Goal: Information Seeking & Learning: Learn about a topic

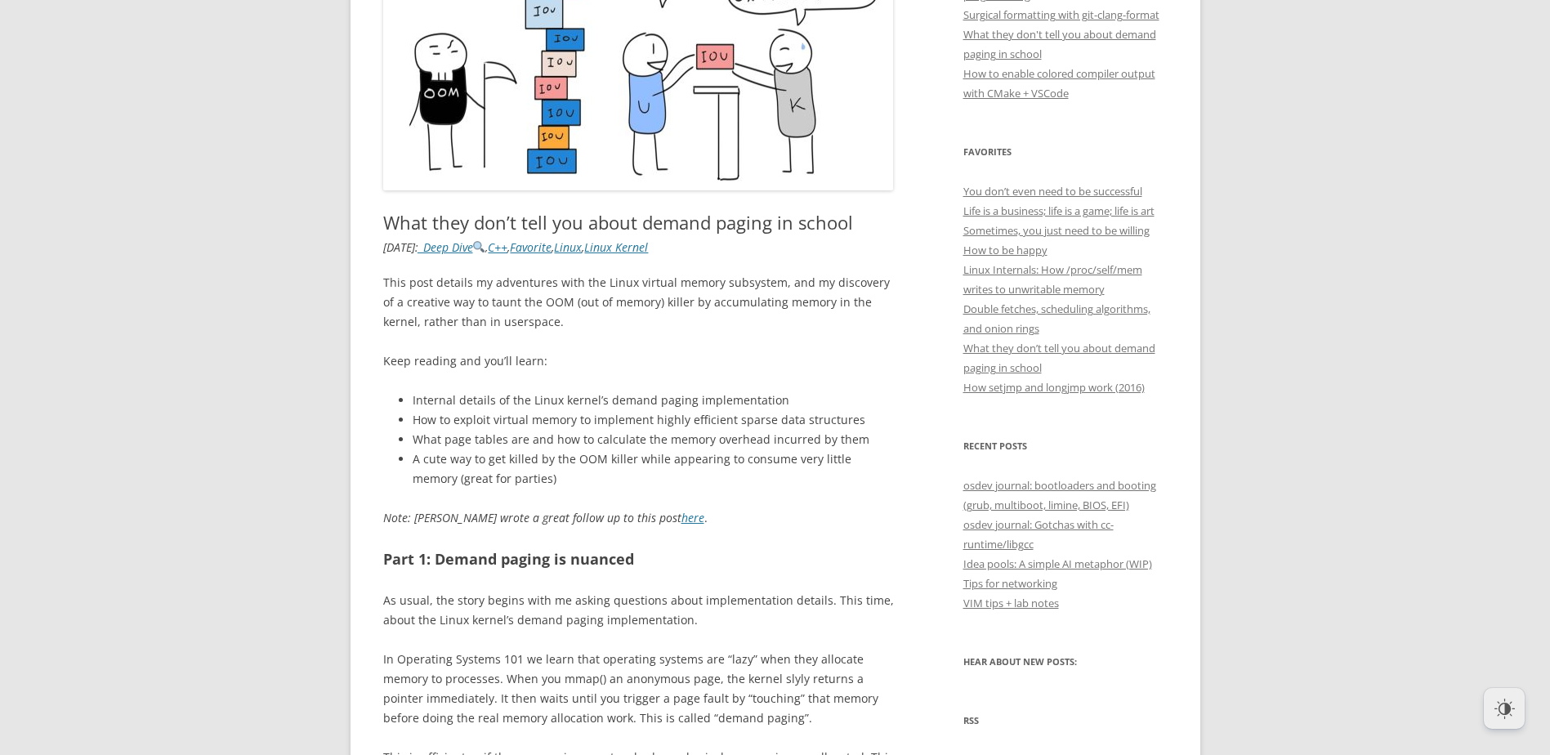
scroll to position [654, 0]
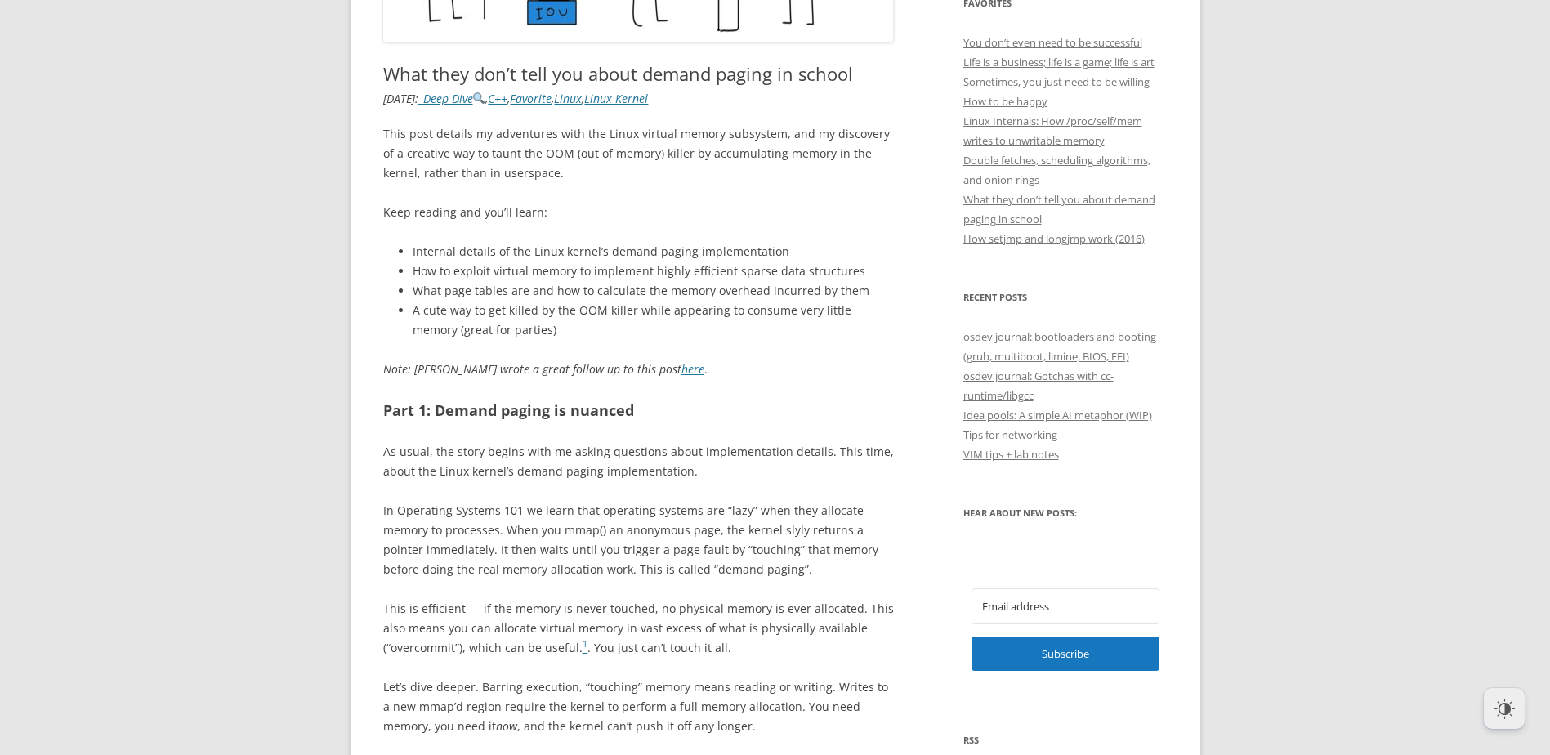
click at [420, 458] on p "As usual, the story begins with me asking questions about implementation detail…" at bounding box center [638, 461] width 511 height 39
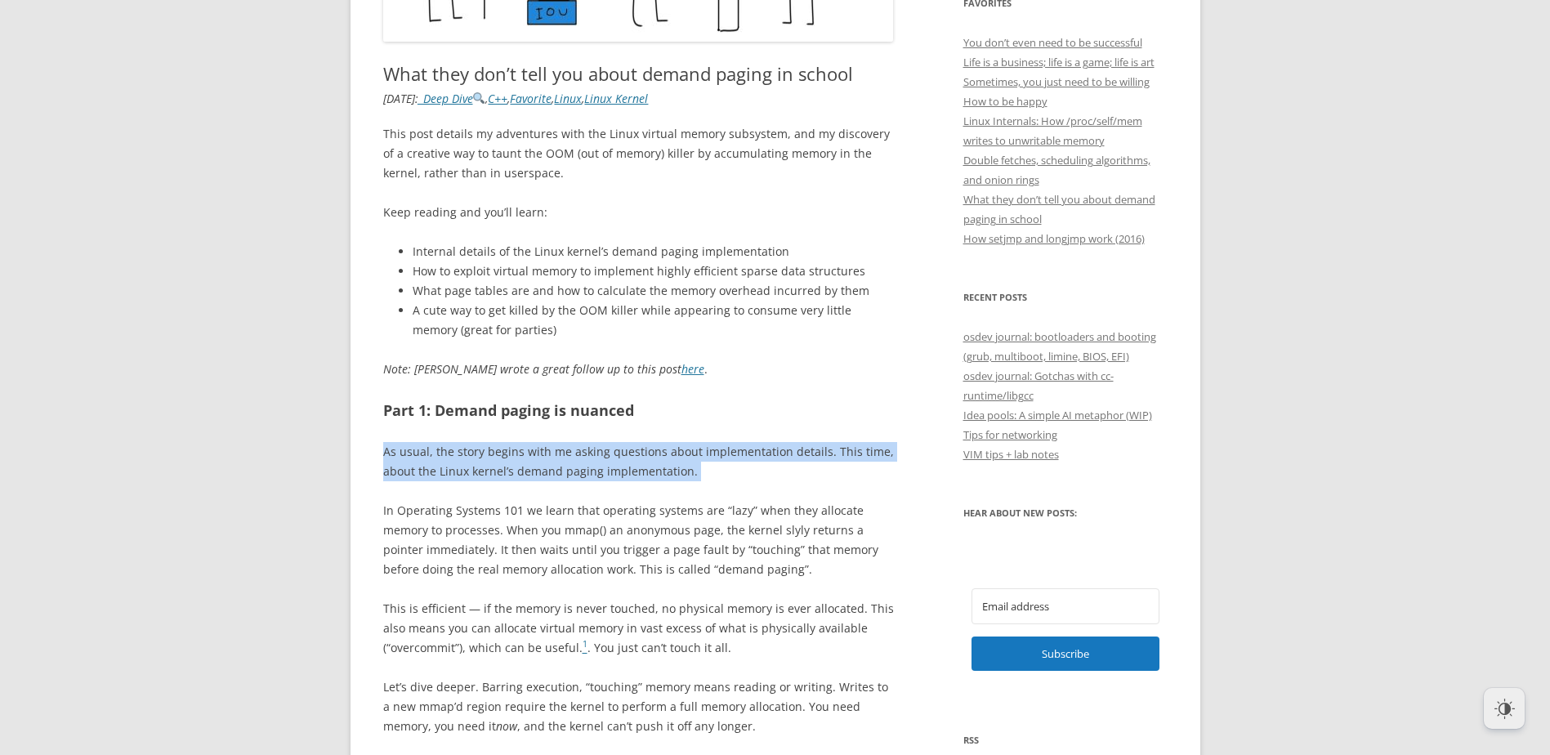
click at [420, 458] on p "As usual, the story begins with me asking questions about implementation detail…" at bounding box center [638, 461] width 511 height 39
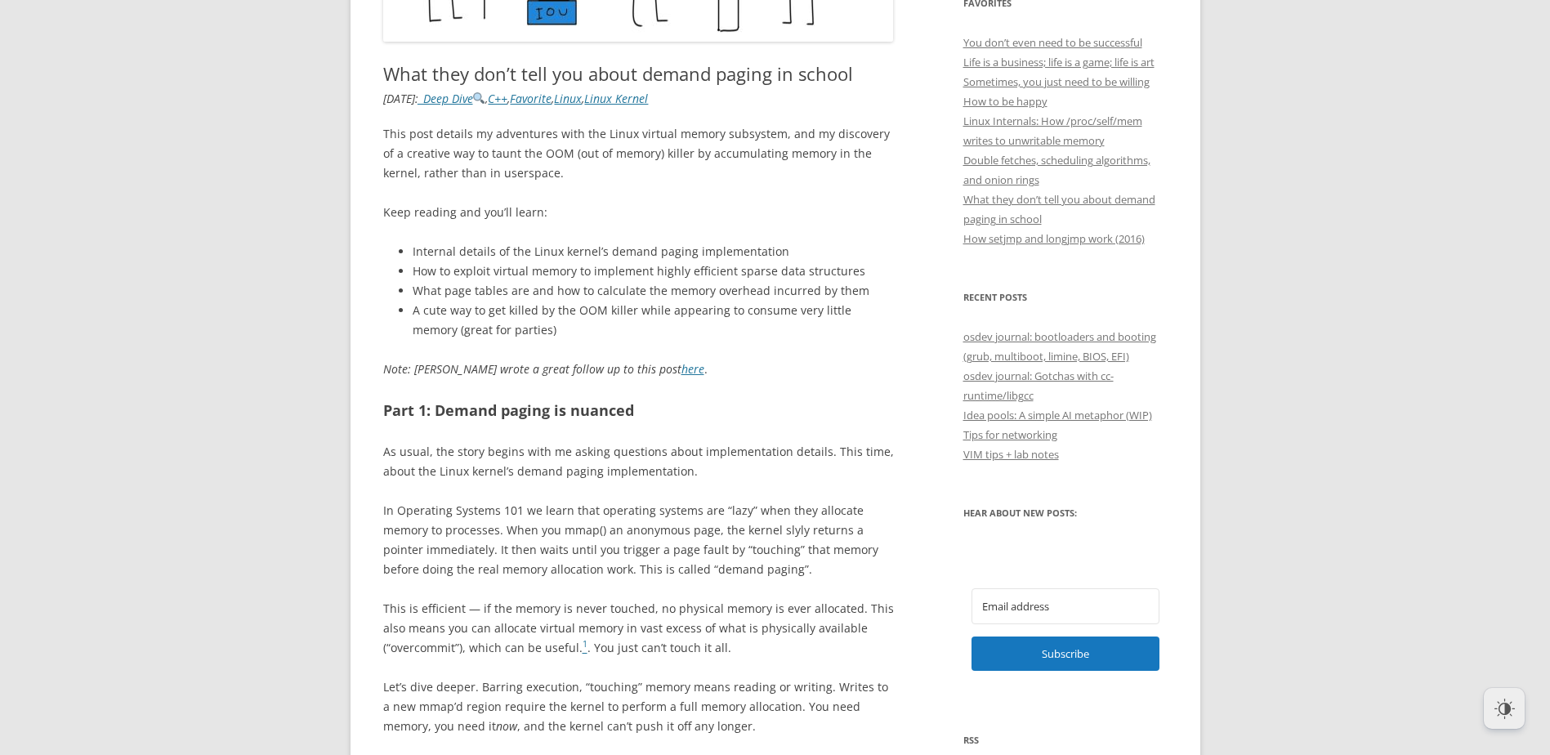
click at [534, 512] on p "In Operating Systems 101 we learn that operating systems are “lazy” when they a…" at bounding box center [638, 540] width 511 height 78
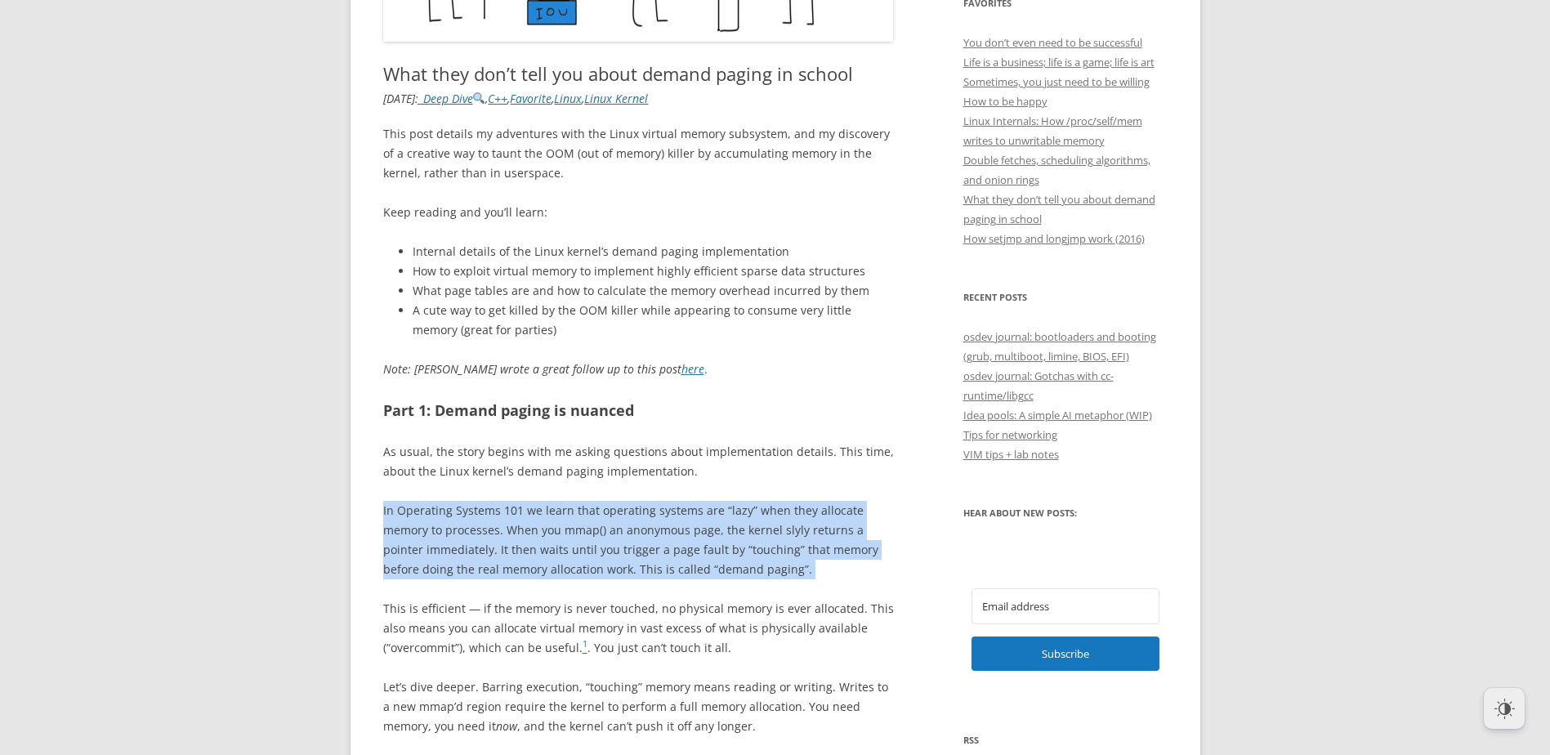
click at [534, 512] on p "In Operating Systems 101 we learn that operating systems are “lazy” when they a…" at bounding box center [638, 540] width 511 height 78
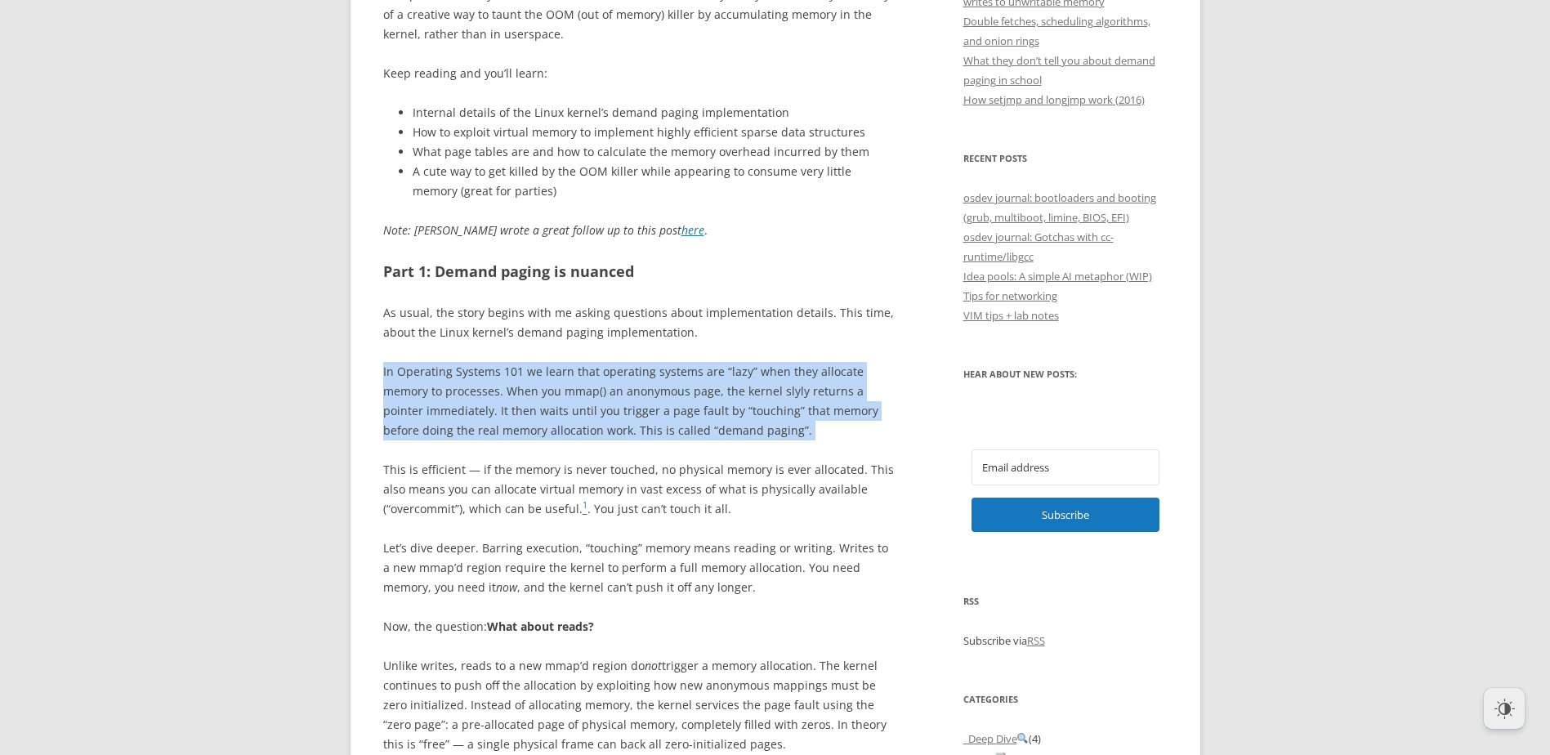
scroll to position [1144, 0]
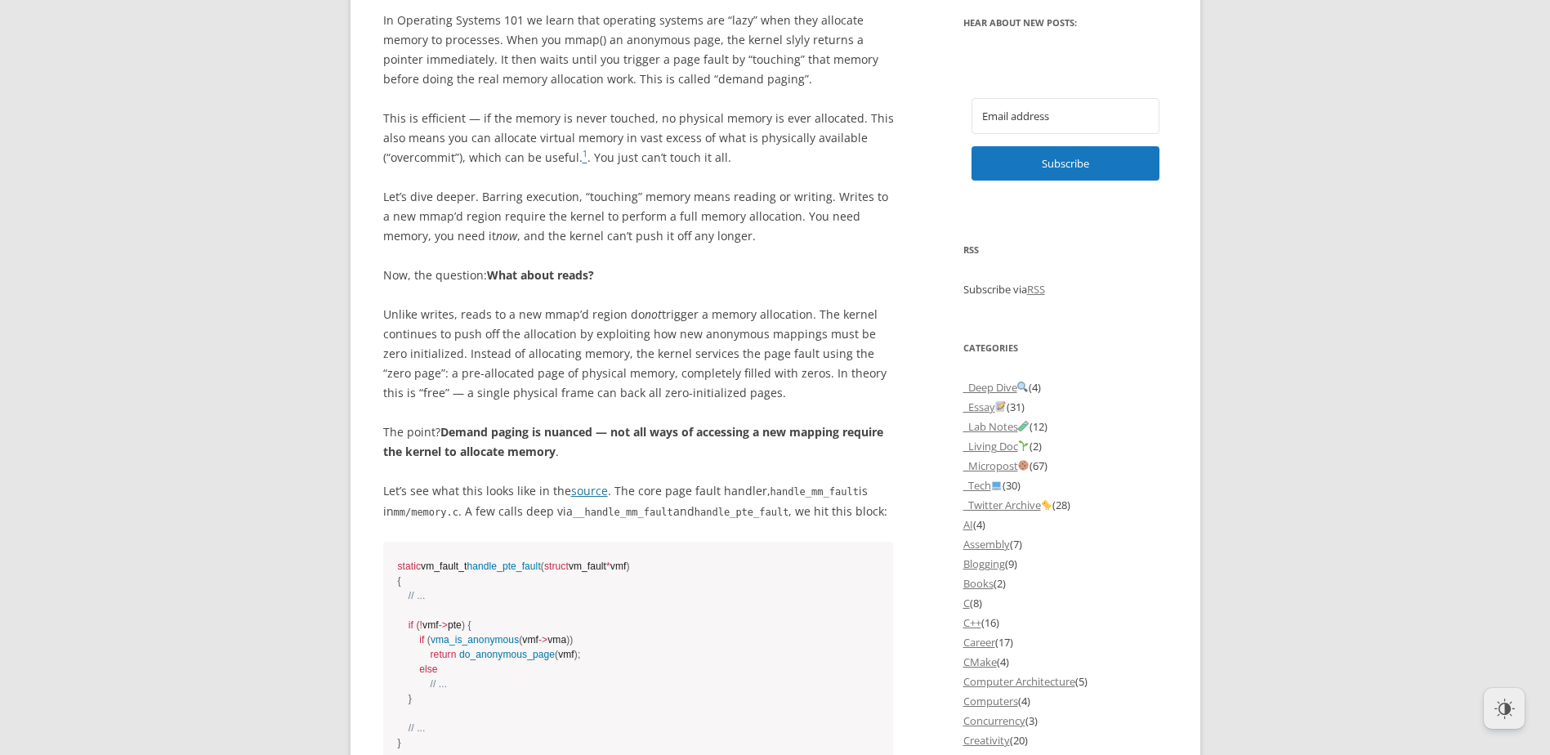
click at [502, 317] on p "Unlike writes, reads to a new mmap’d region do not trigger a memory allocation.…" at bounding box center [638, 354] width 511 height 98
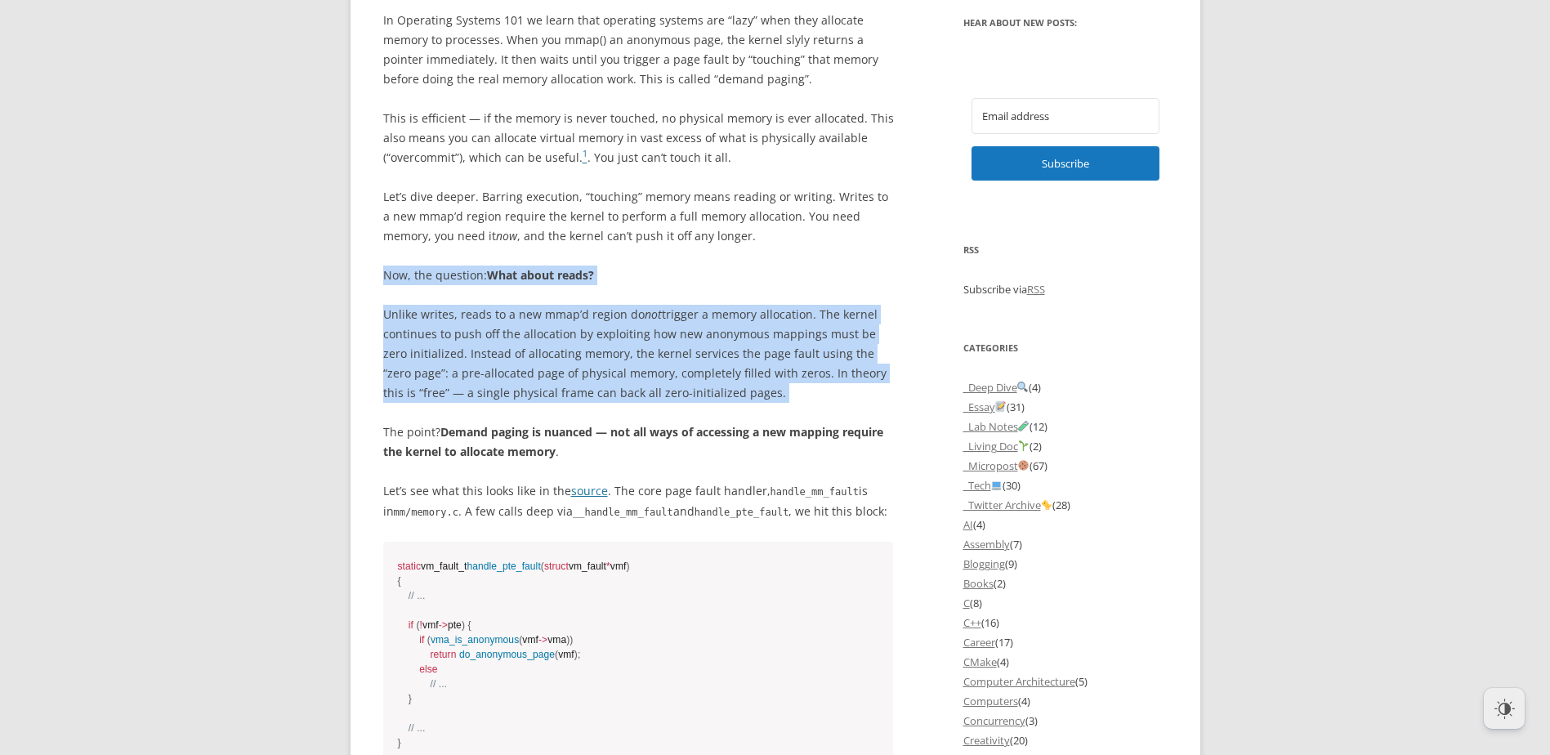
drag, startPoint x: 502, startPoint y: 317, endPoint x: 507, endPoint y: 276, distance: 41.3
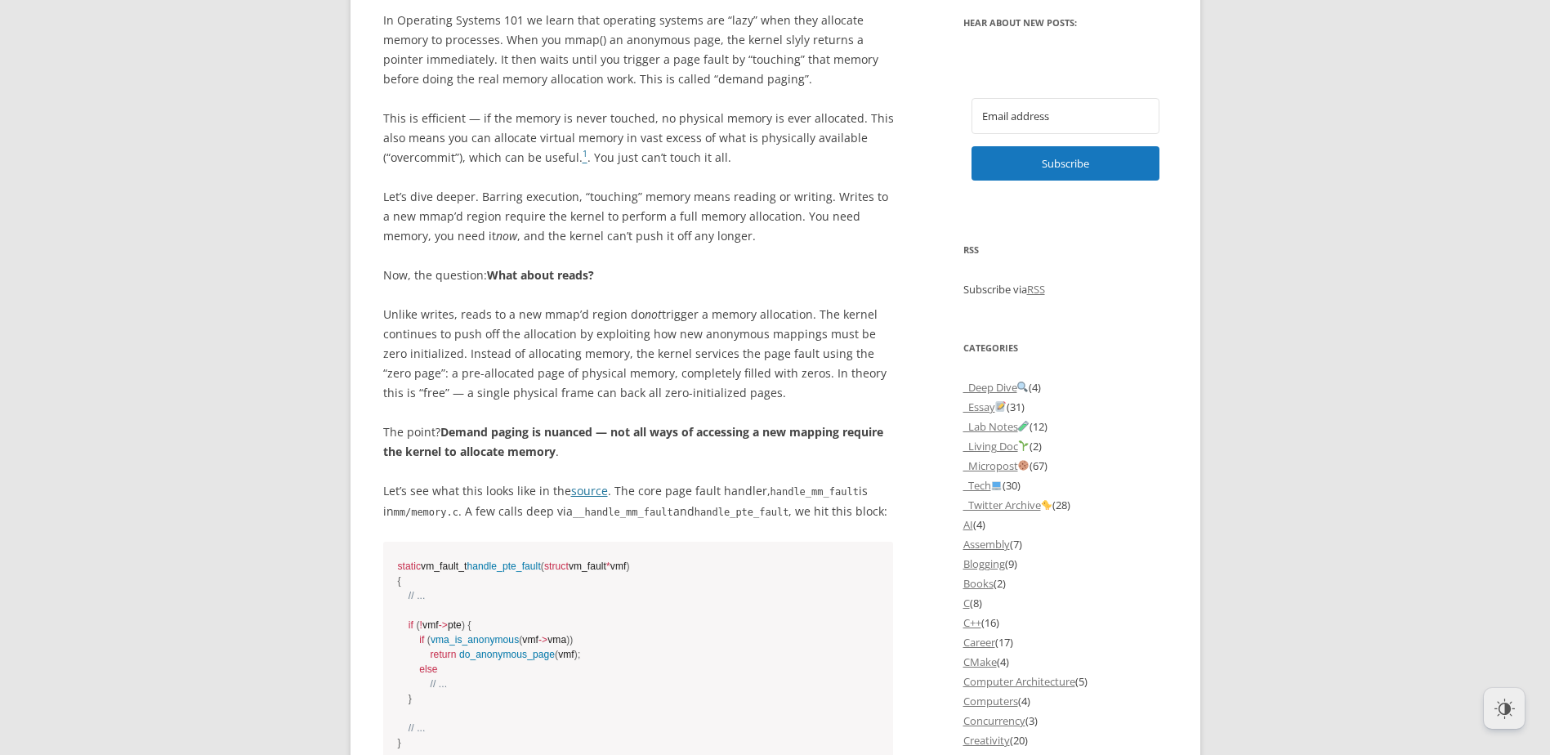
drag, startPoint x: 494, startPoint y: 418, endPoint x: 467, endPoint y: 448, distance: 39.9
click at [467, 448] on strong "Demand paging is nuanced — not all ways of accessing a new mapping require the …" at bounding box center [633, 441] width 500 height 35
click at [467, 443] on strong "Demand paging is nuanced — not all ways of accessing a new mapping require the …" at bounding box center [633, 441] width 500 height 35
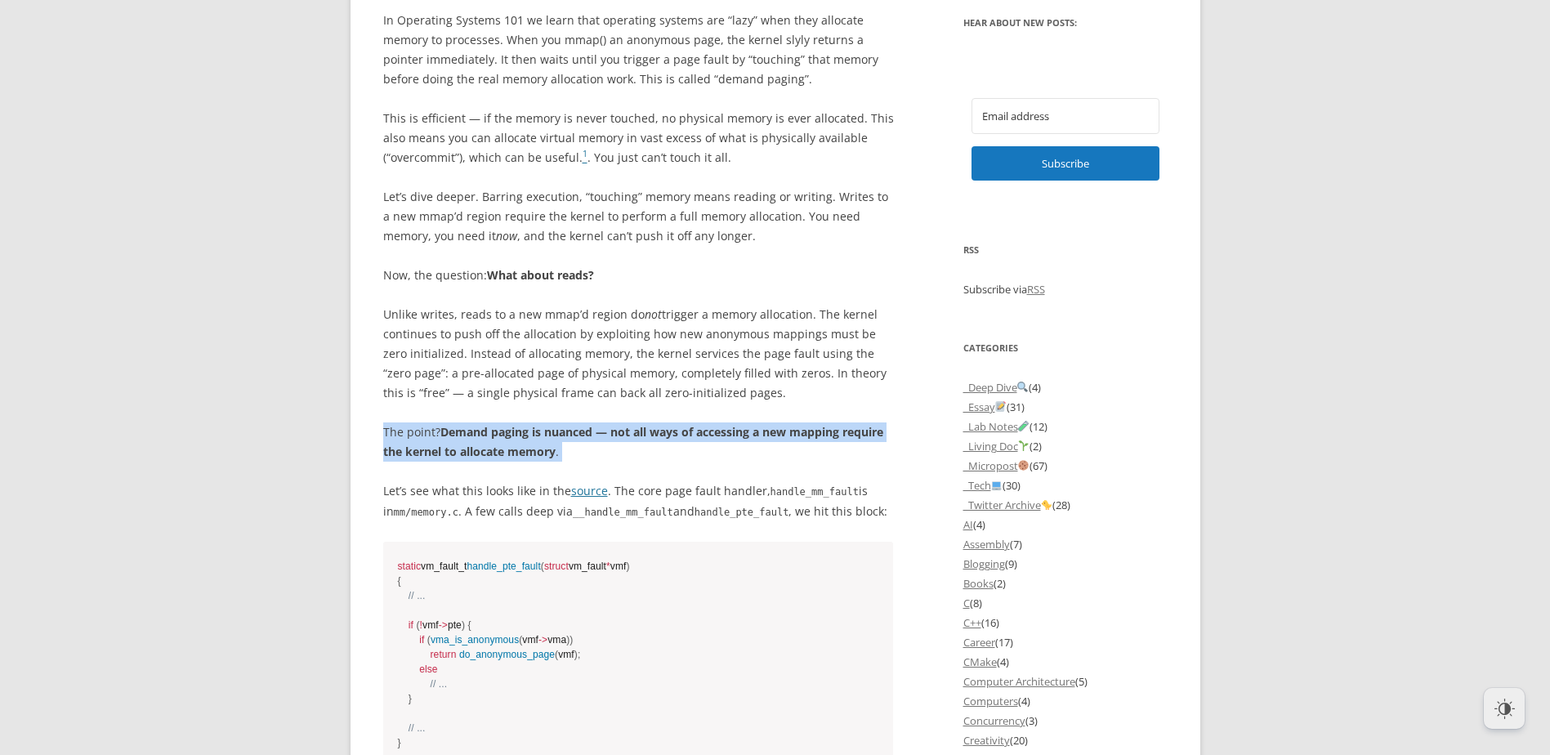
click at [467, 443] on strong "Demand paging is nuanced — not all ways of accessing a new mapping require the …" at bounding box center [633, 441] width 500 height 35
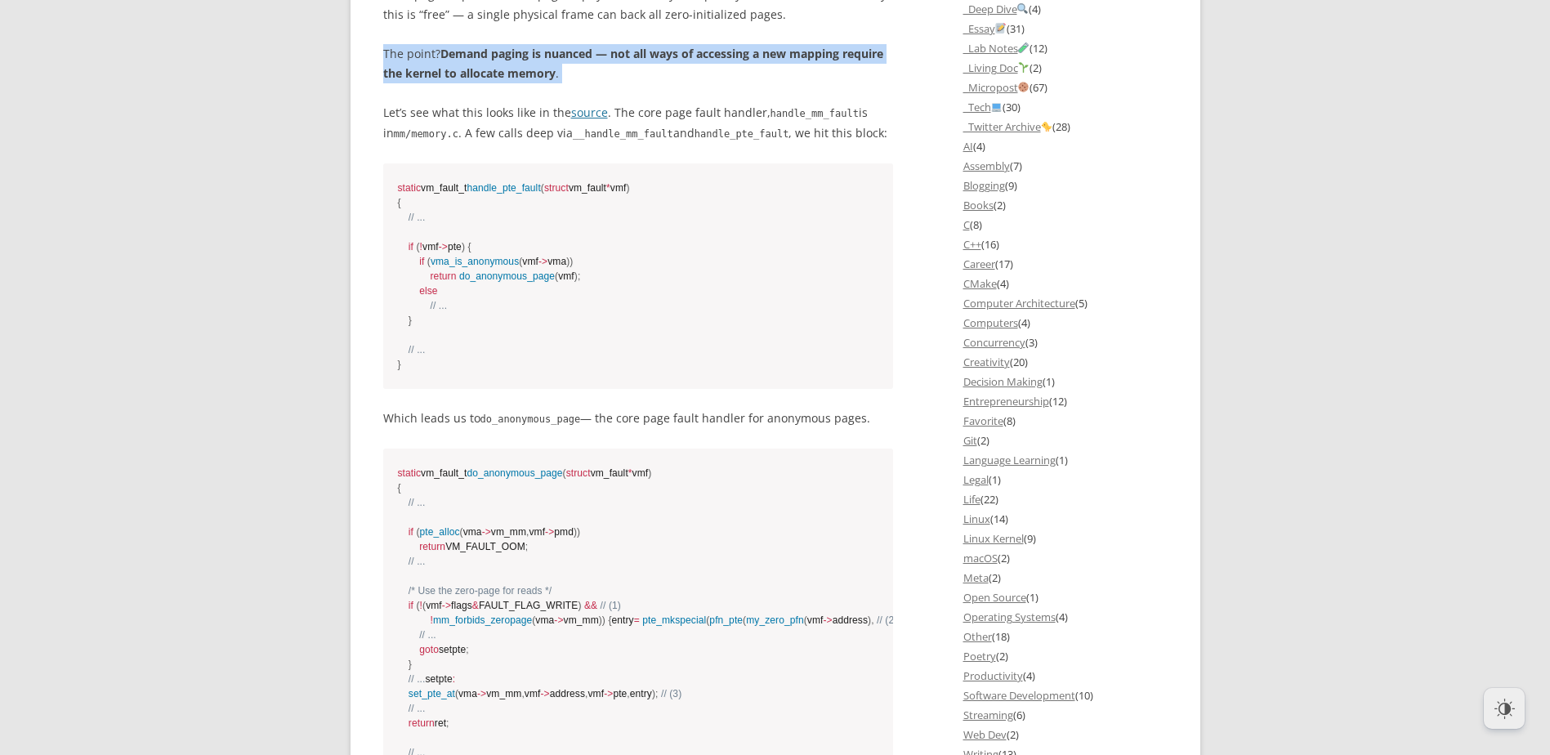
scroll to position [1553, 0]
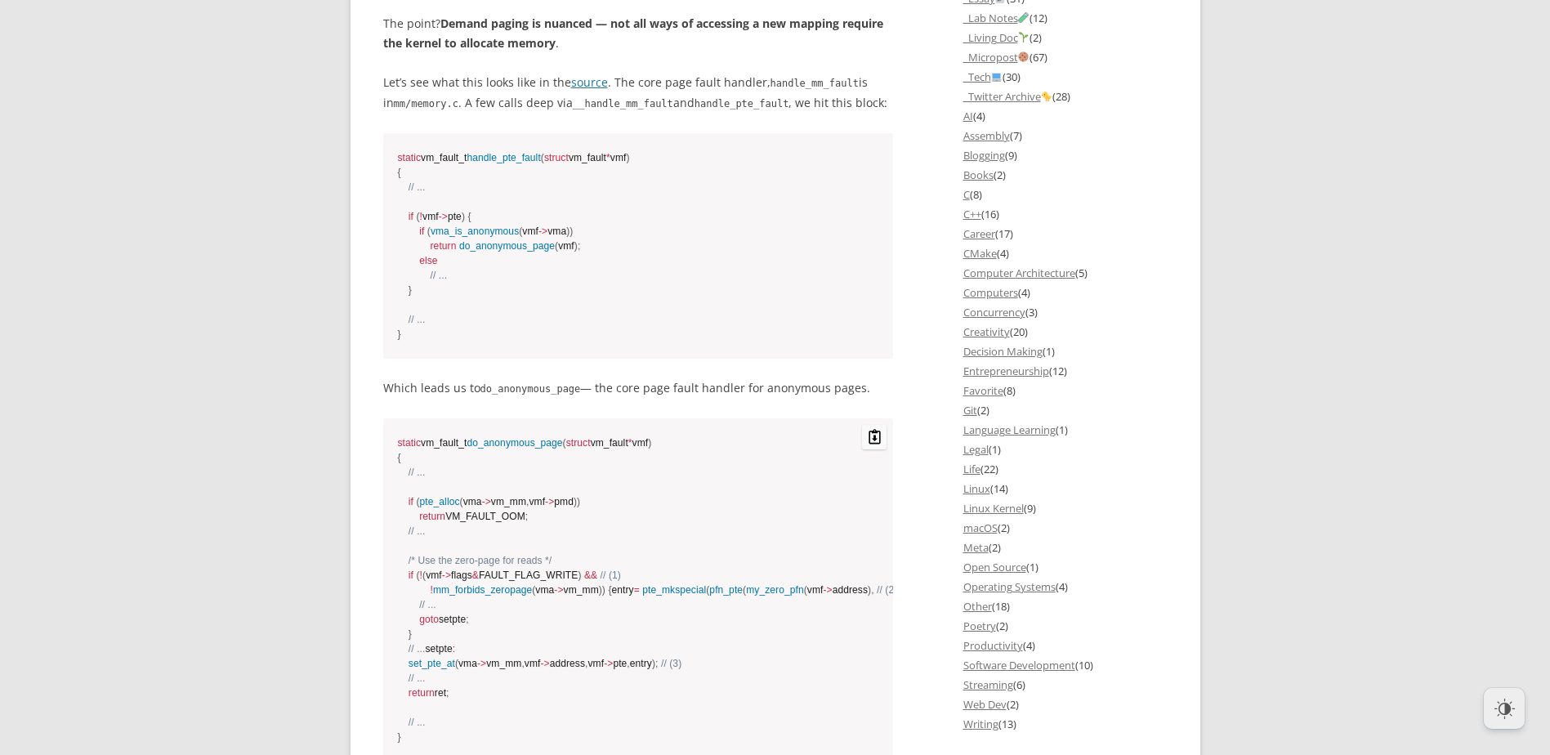
click at [562, 445] on span "do_anonymous_page" at bounding box center [515, 442] width 96 height 11
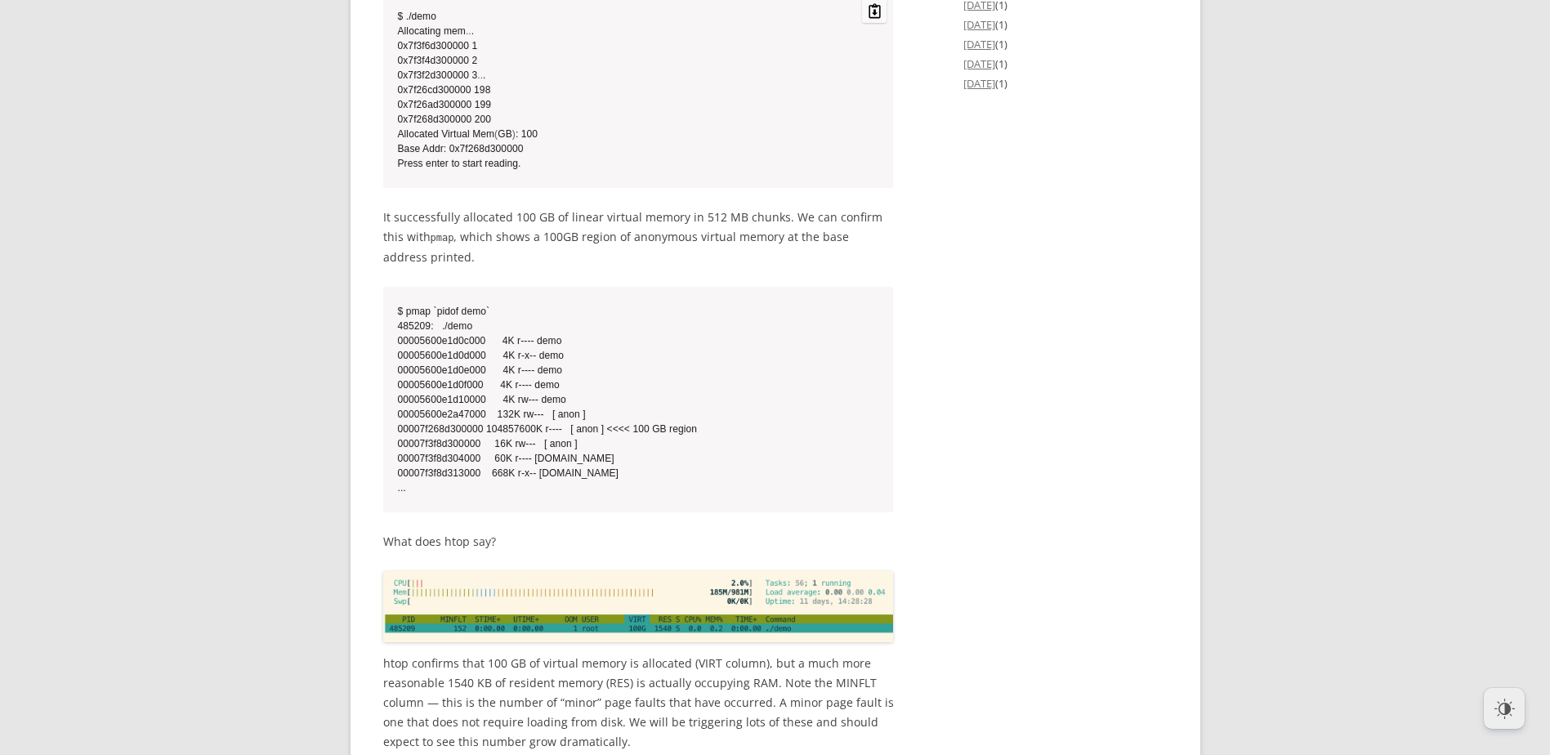
scroll to position [3759, 0]
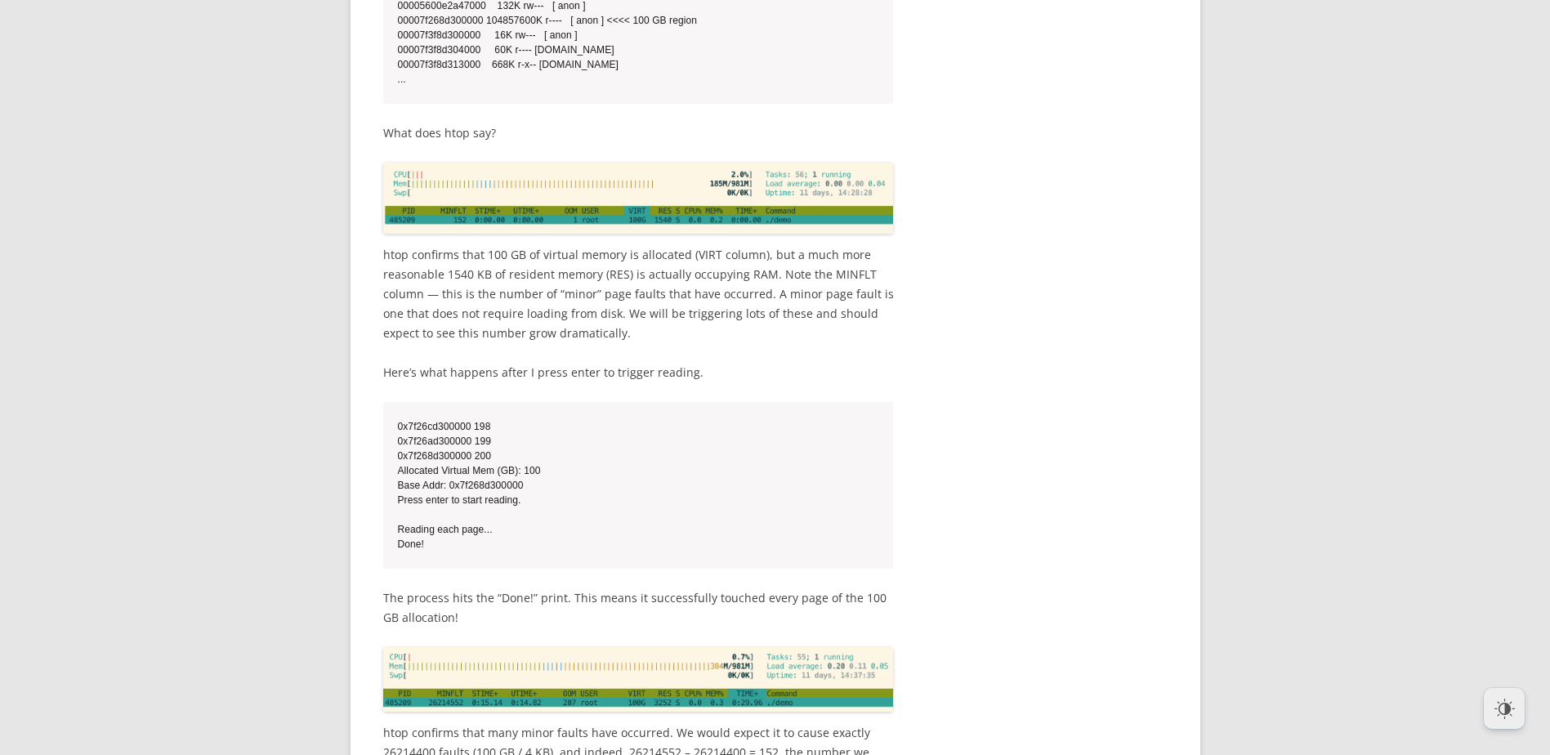
click at [486, 343] on p "htop confirms that 100 GB of virtual memory is allocated (VIRT column), but a m…" at bounding box center [638, 294] width 511 height 98
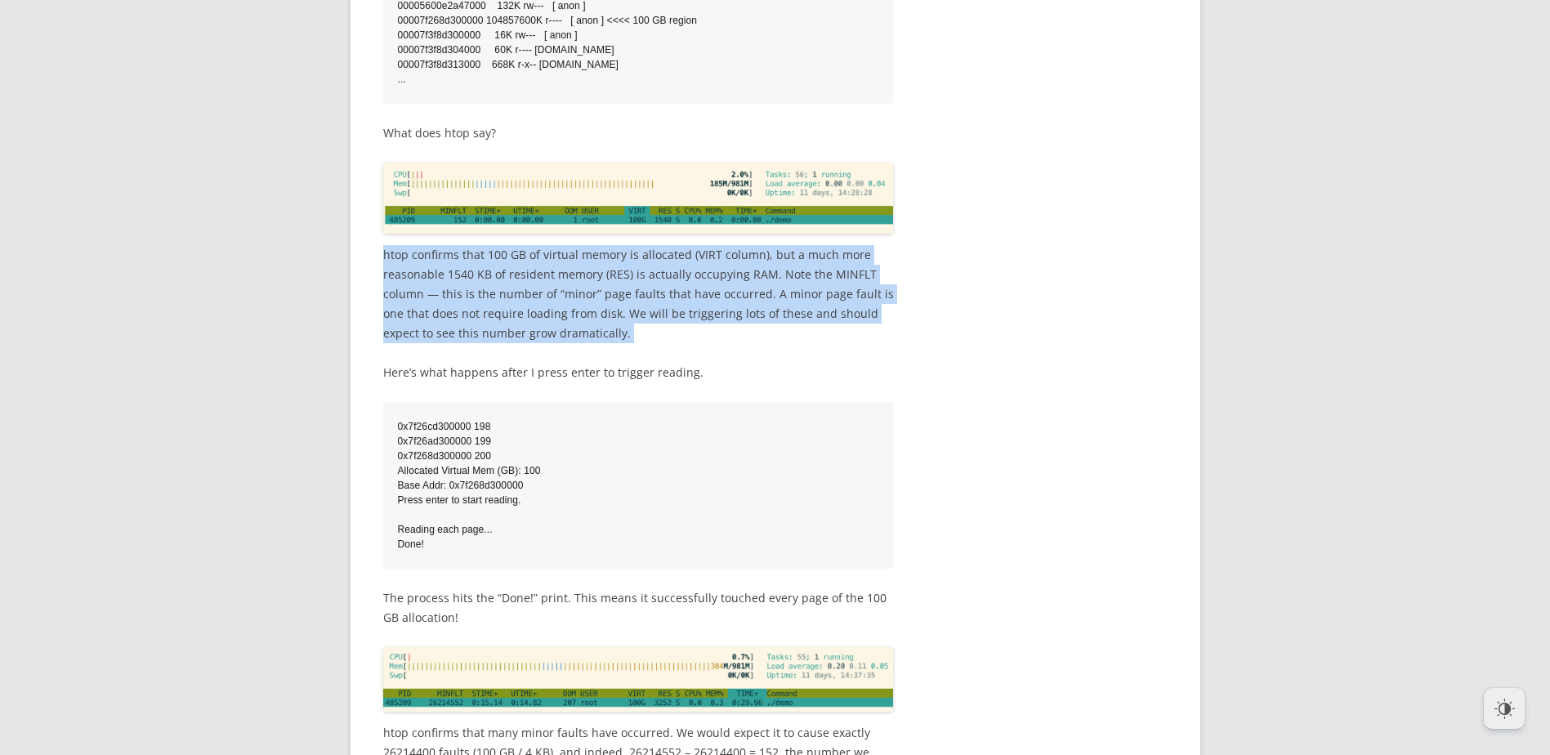
click at [486, 343] on p "htop confirms that 100 GB of virtual memory is allocated (VIRT column), but a m…" at bounding box center [638, 294] width 511 height 98
drag, startPoint x: 486, startPoint y: 545, endPoint x: 643, endPoint y: 632, distance: 179.2
click at [643, 343] on p "htop confirms that 100 GB of virtual memory is allocated (VIRT column), but a m…" at bounding box center [638, 294] width 511 height 98
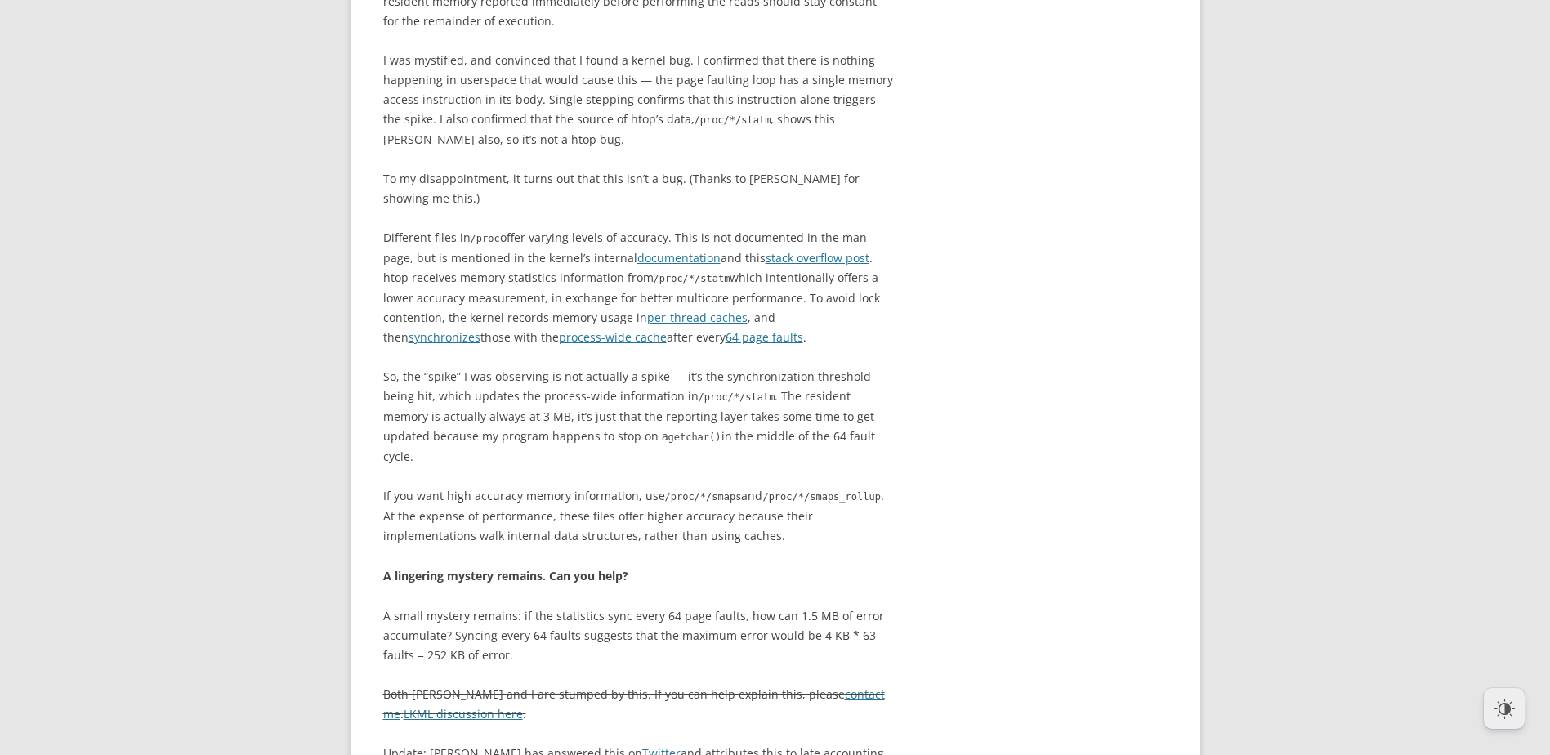
scroll to position [11276, 0]
